Goal: Find specific page/section: Find specific page/section

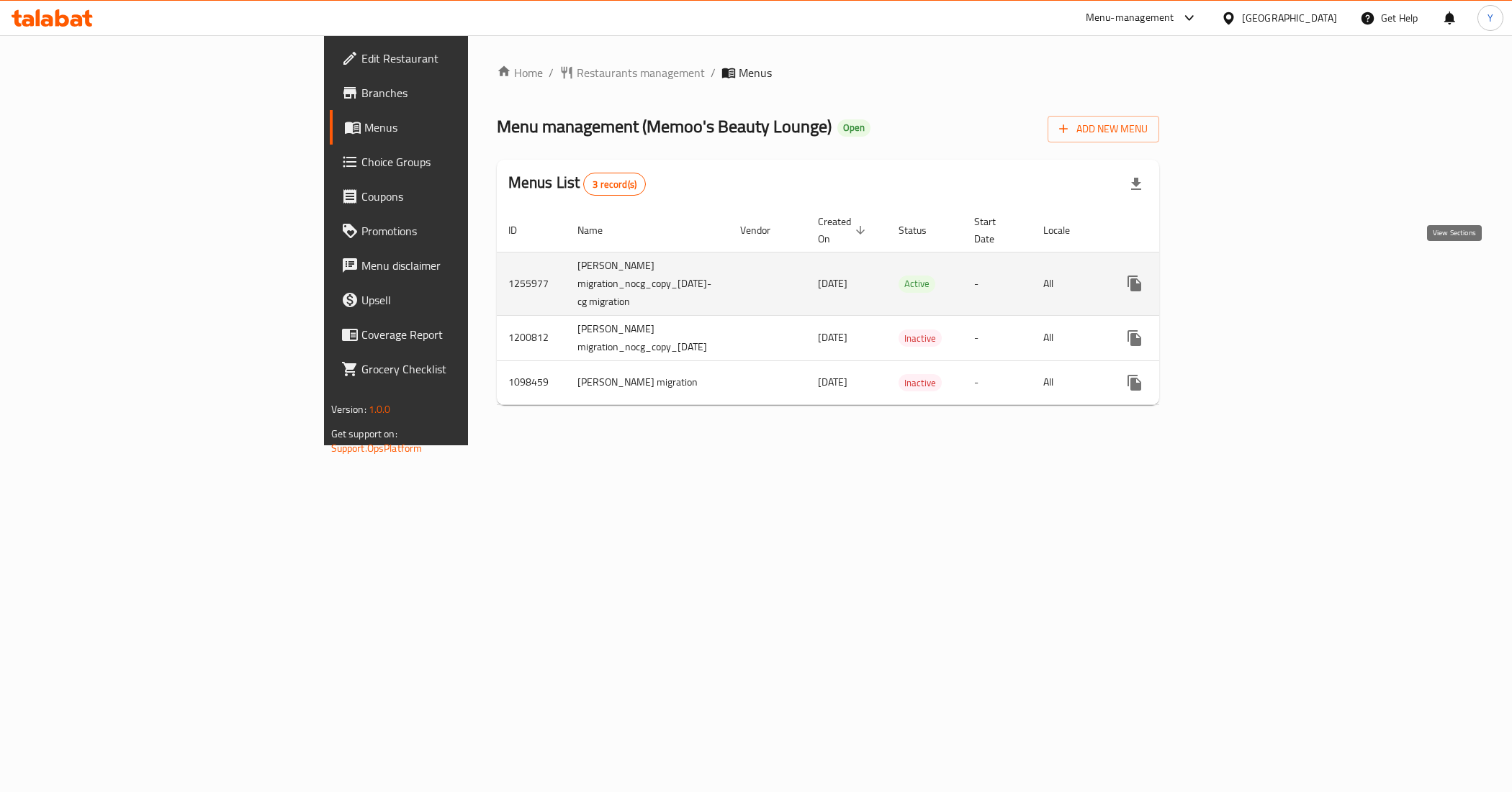
click at [1247, 275] on icon "enhanced table" at bounding box center [1238, 283] width 17 height 17
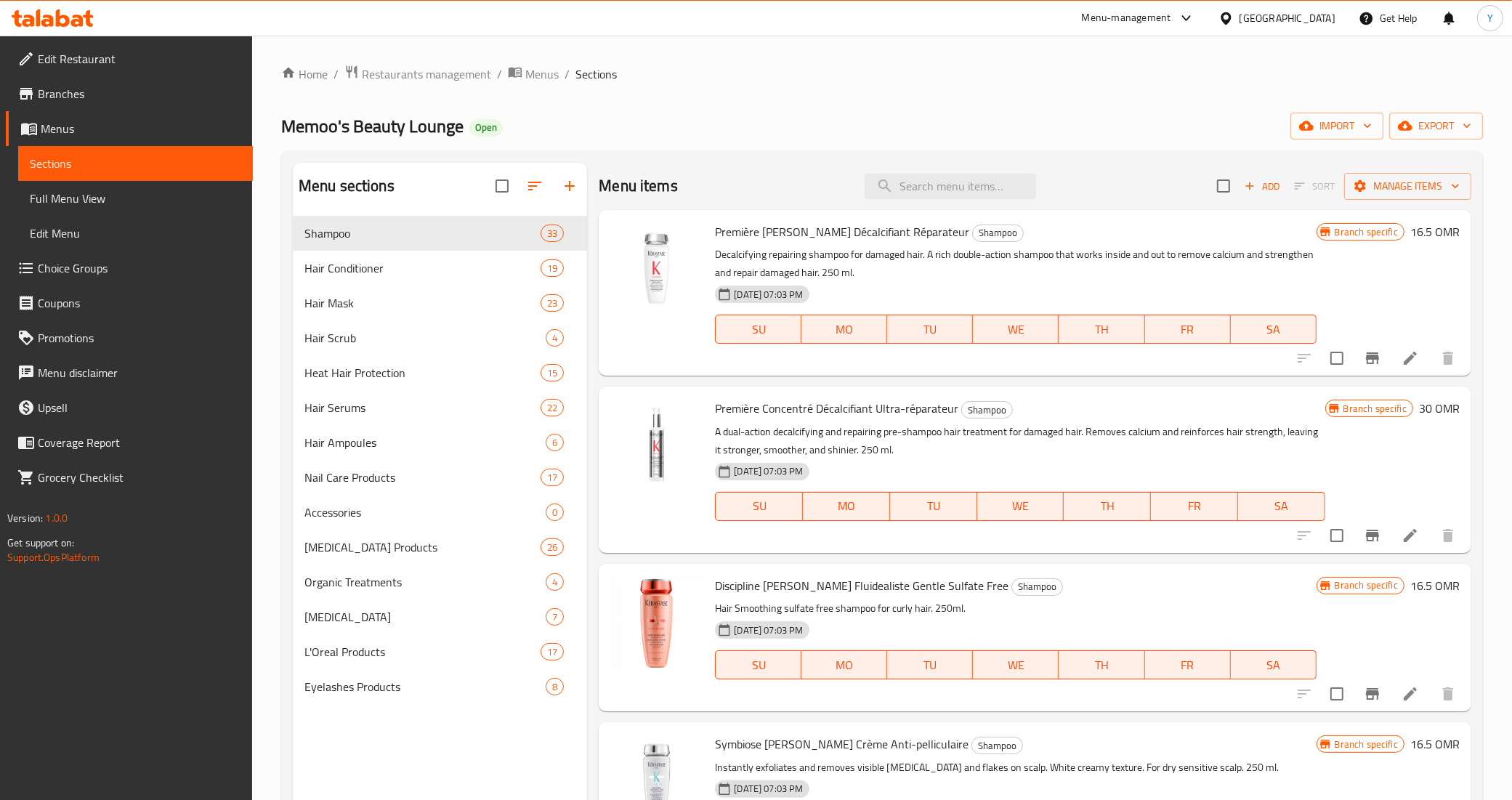
click at [1291, 30] on div "[GEOGRAPHIC_DATA]" at bounding box center [1277, 18] width 140 height 34
click at [1234, 26] on icon at bounding box center [1226, 19] width 16 height 16
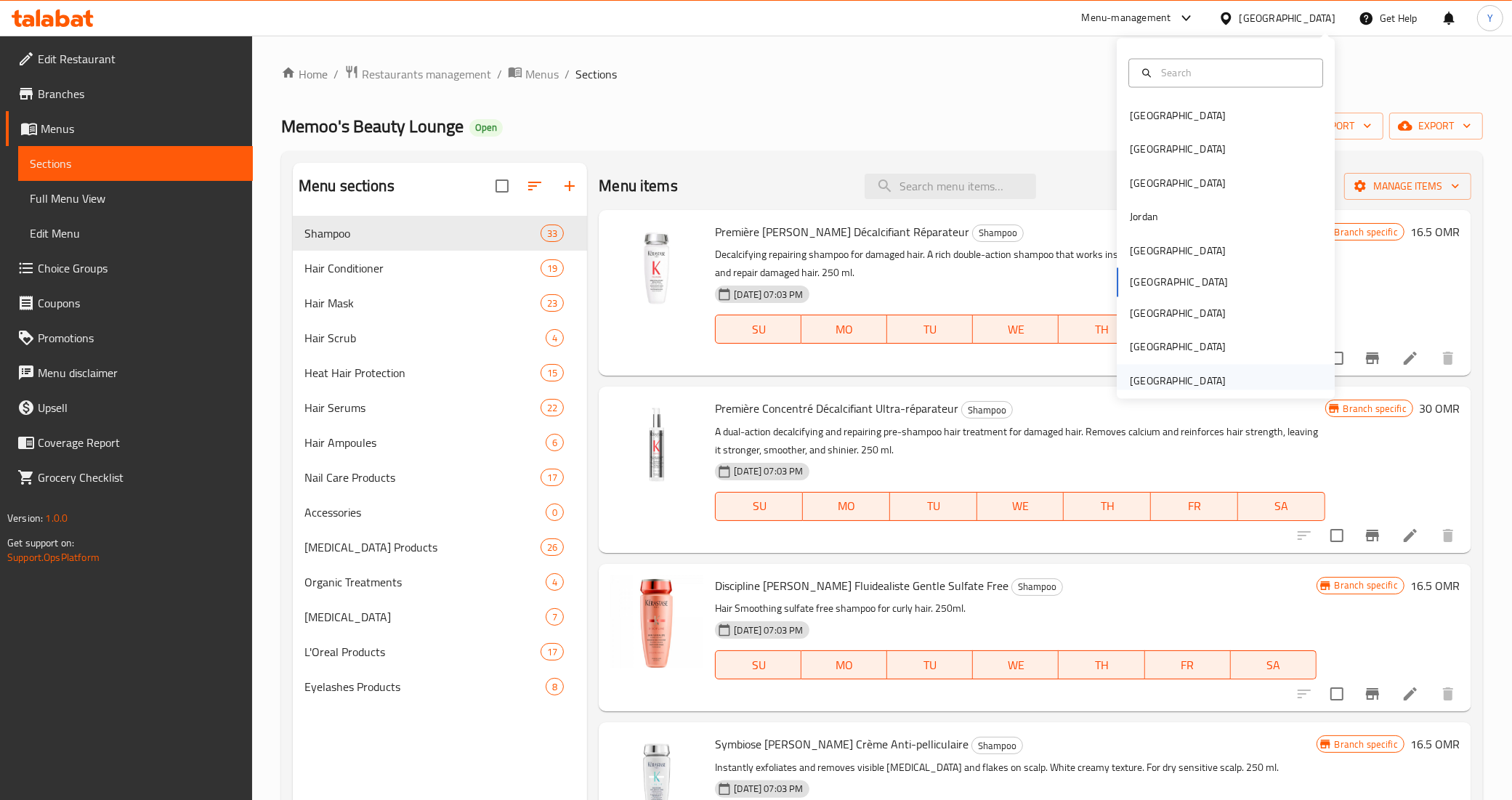
click at [1134, 383] on div "[GEOGRAPHIC_DATA]" at bounding box center [1177, 381] width 96 height 16
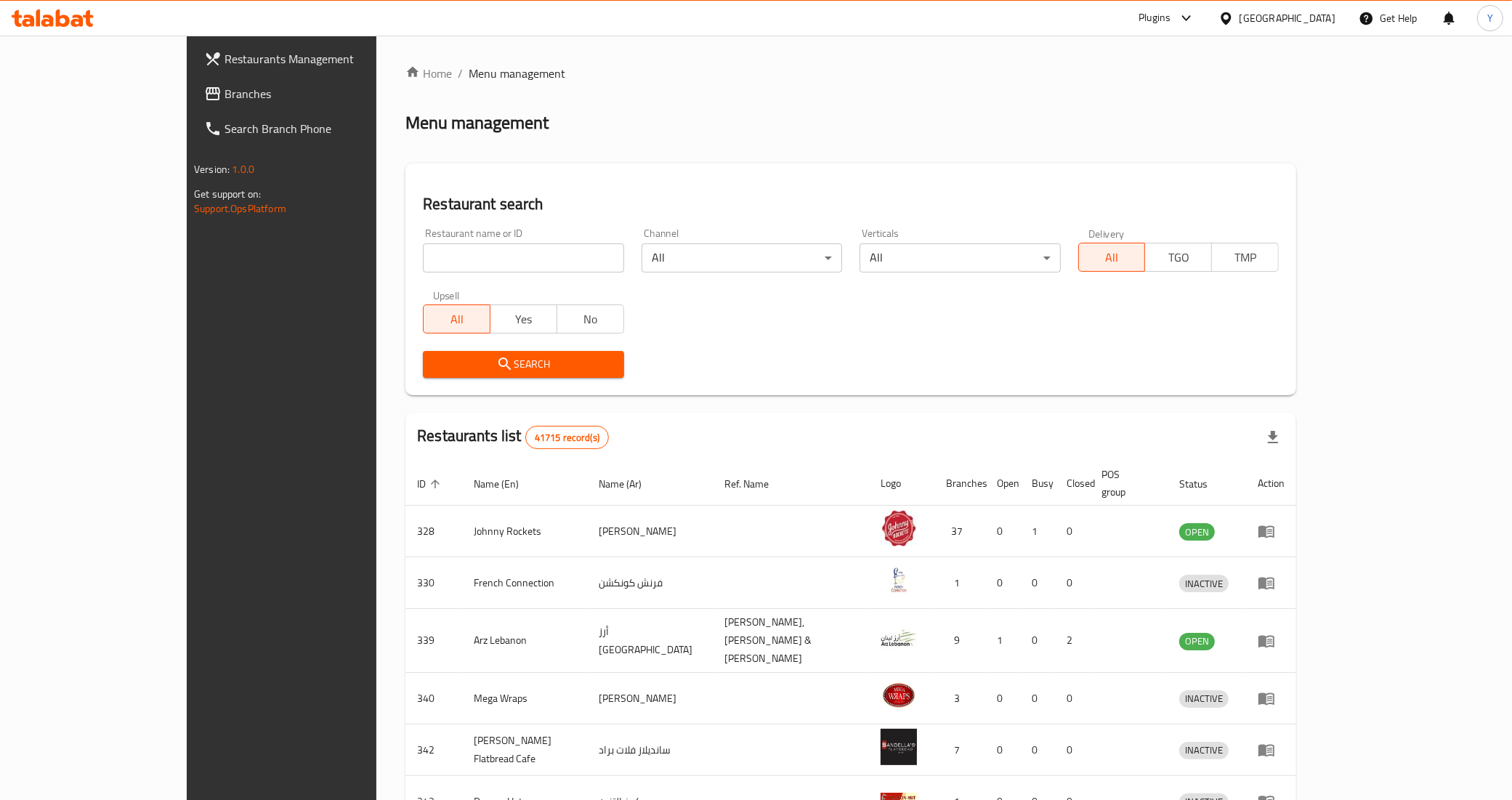
click at [423, 257] on input "search" at bounding box center [523, 259] width 201 height 29
paste input "728288"
type input "728288"
click button "Search" at bounding box center [523, 364] width 201 height 27
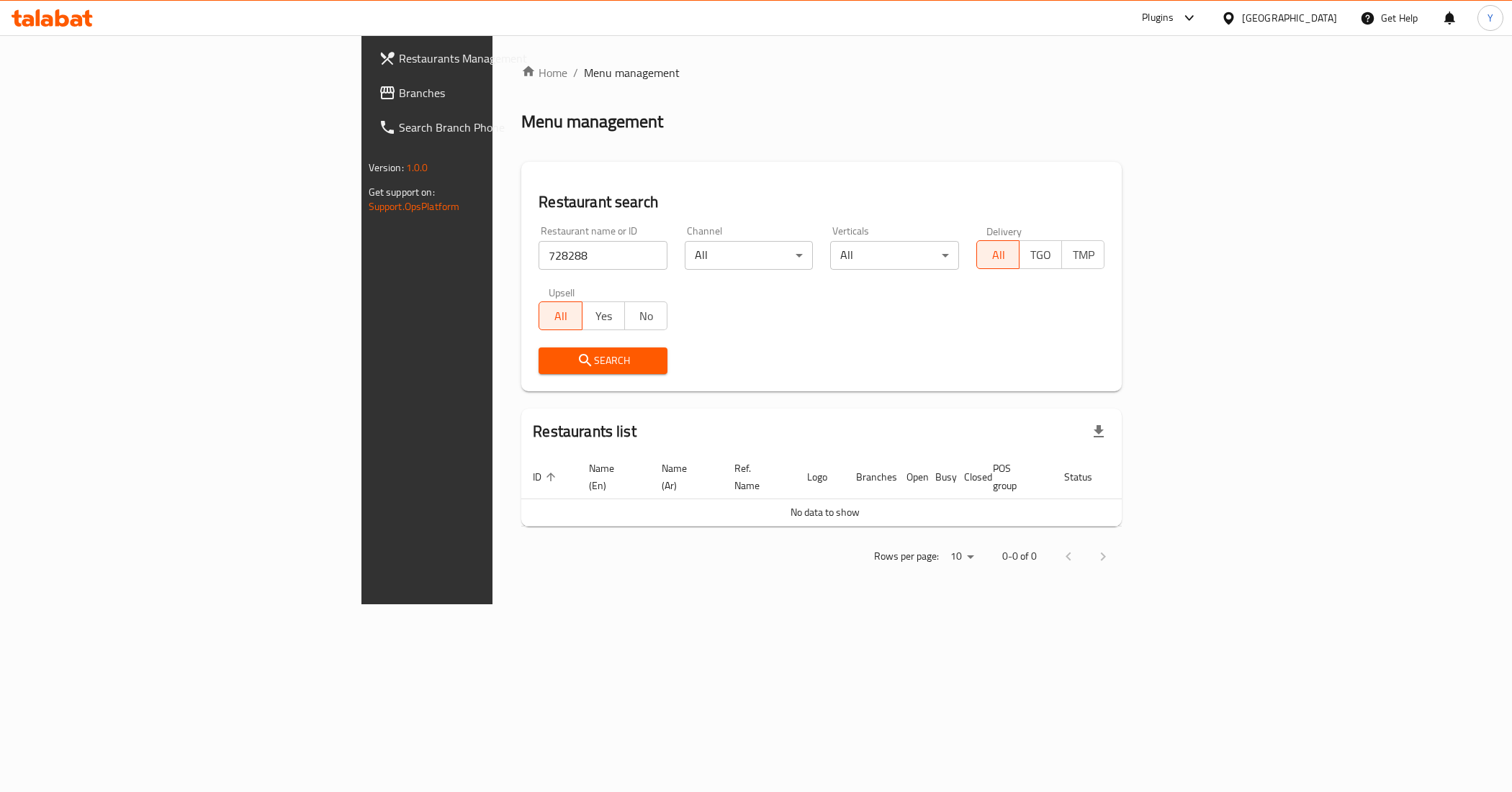
click at [1270, 15] on div "[GEOGRAPHIC_DATA]" at bounding box center [1289, 18] width 95 height 16
click at [1157, 149] on div "[GEOGRAPHIC_DATA]" at bounding box center [1228, 148] width 216 height 33
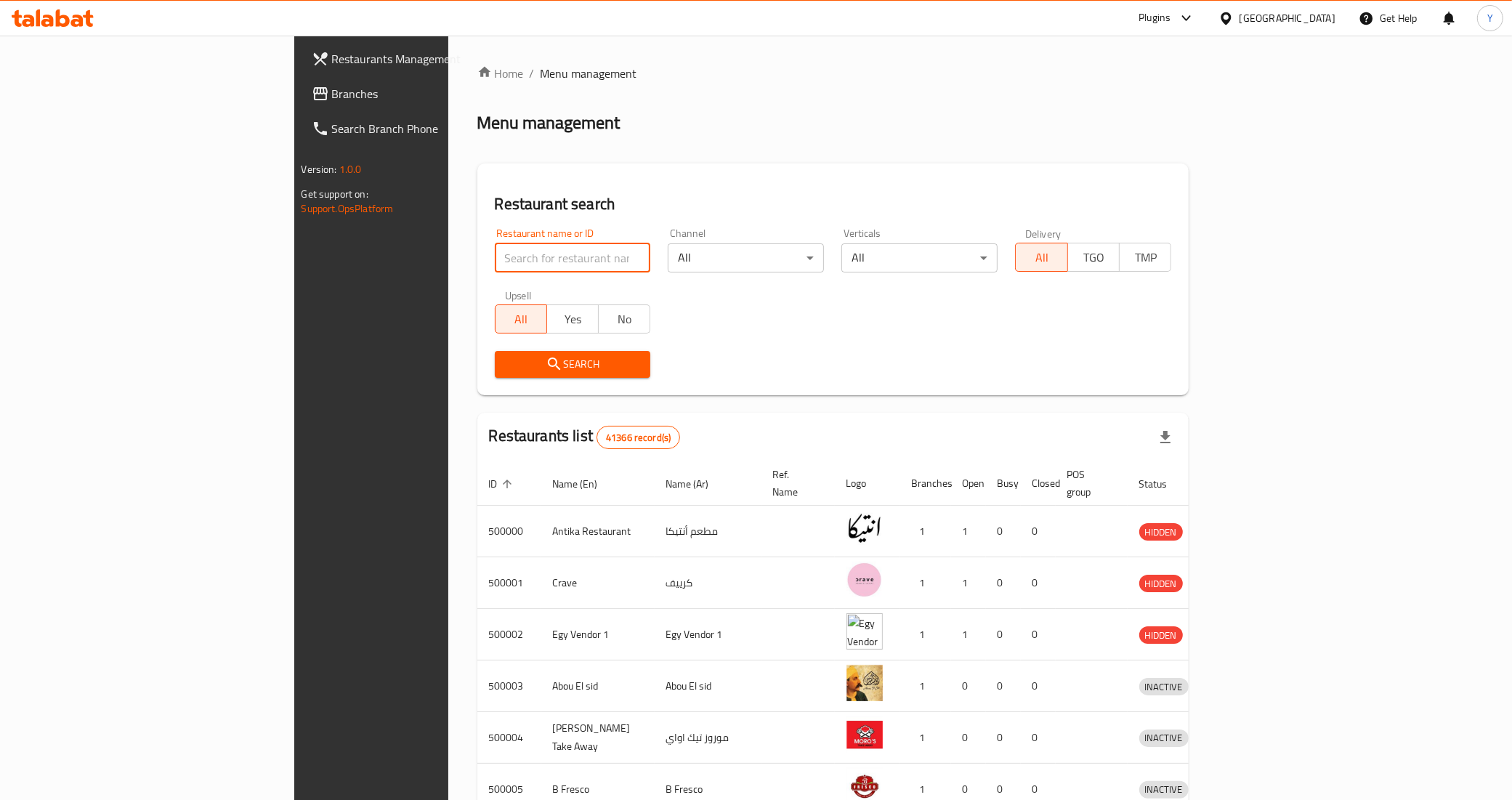
click at [495, 269] on input "search" at bounding box center [572, 259] width 156 height 29
paste input "728288"
type input "728288"
click button "Search" at bounding box center [572, 364] width 156 height 27
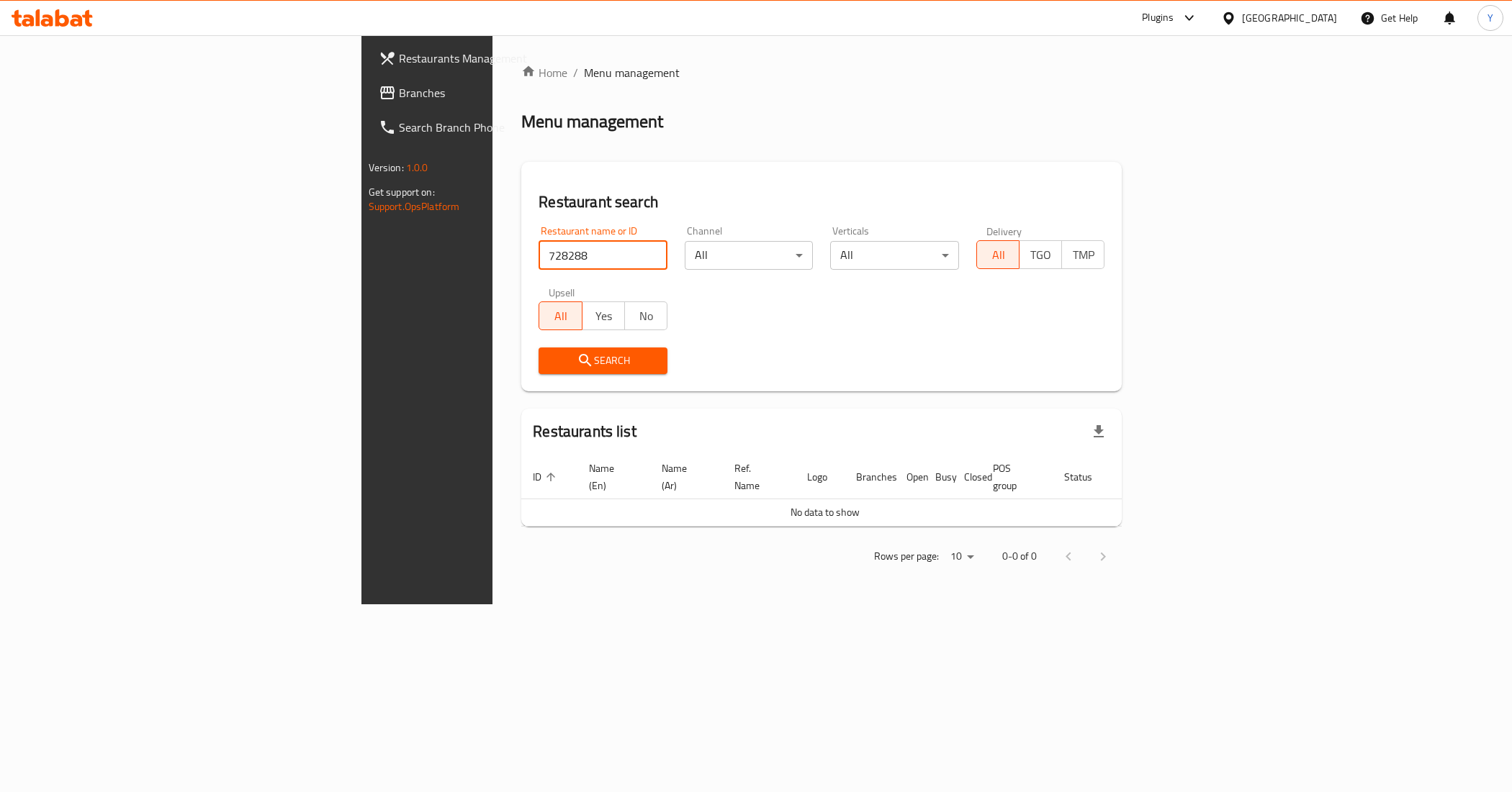
click at [399, 84] on span "Branches" at bounding box center [500, 93] width 204 height 17
